Goal: Information Seeking & Learning: Find specific fact

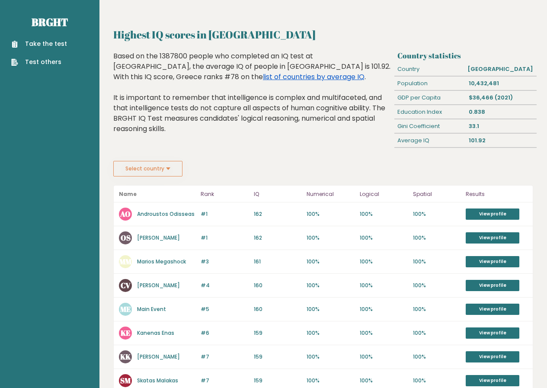
click at [263, 79] on link "list of countries by average IQ" at bounding box center [314, 77] width 102 height 10
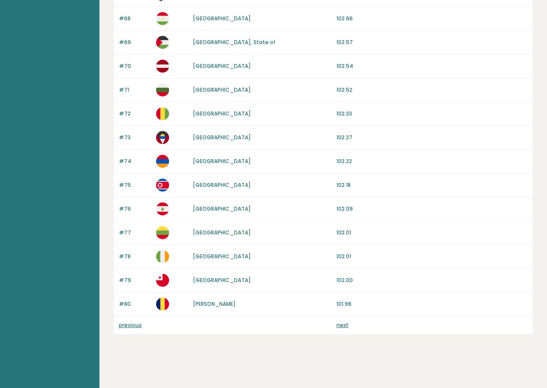
scroll to position [746, 0]
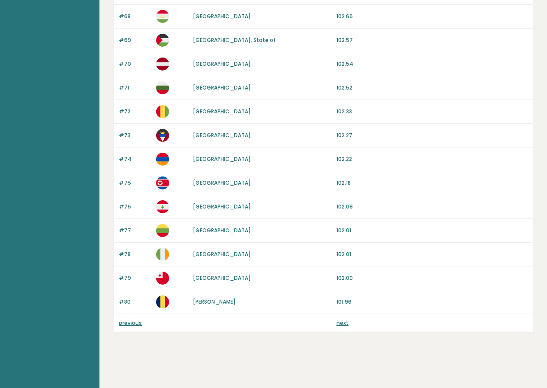
click at [128, 327] on p "previous" at bounding box center [135, 323] width 32 height 8
click at [130, 325] on link "previous" at bounding box center [130, 322] width 23 height 7
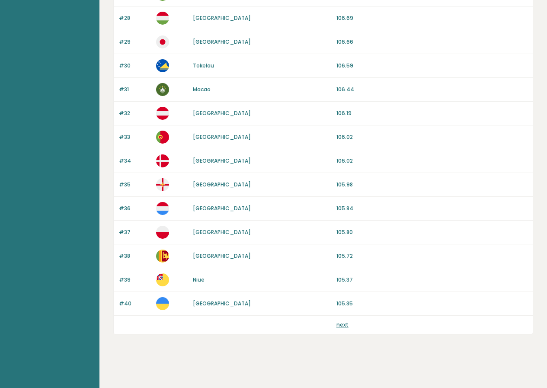
scroll to position [746, 0]
